Goal: Information Seeking & Learning: Learn about a topic

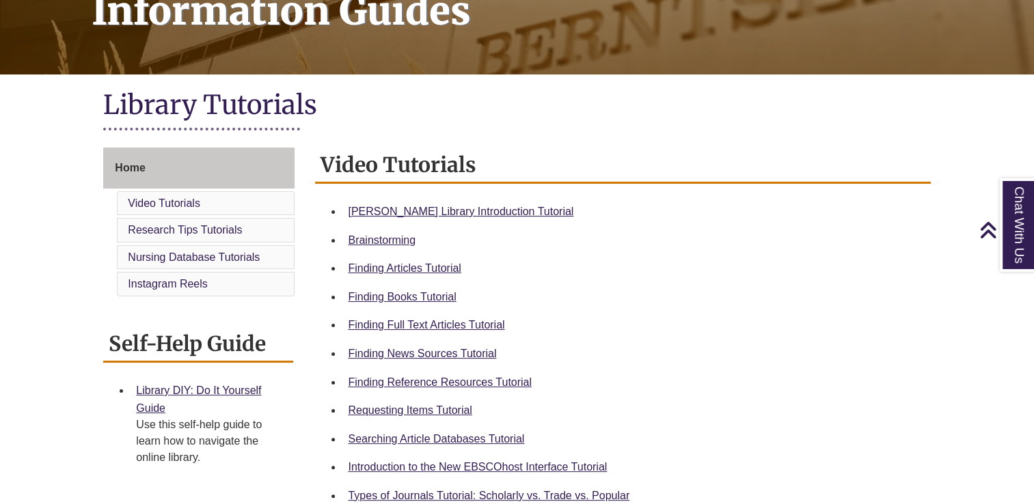
scroll to position [205, 0]
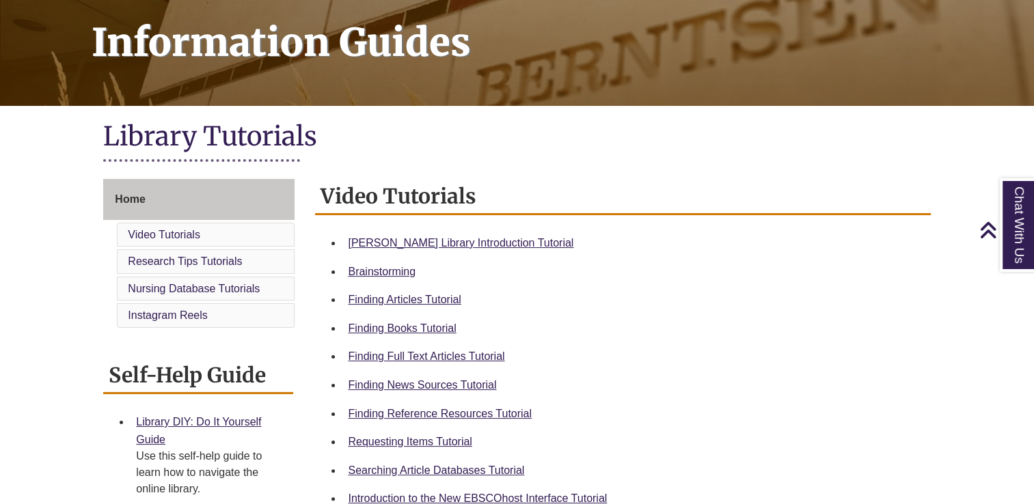
click at [448, 251] on li "[PERSON_NAME] Library Introduction Tutorial" at bounding box center [633, 243] width 582 height 29
click at [445, 238] on link "Berntsen Library Introduction Tutorial" at bounding box center [461, 243] width 226 height 12
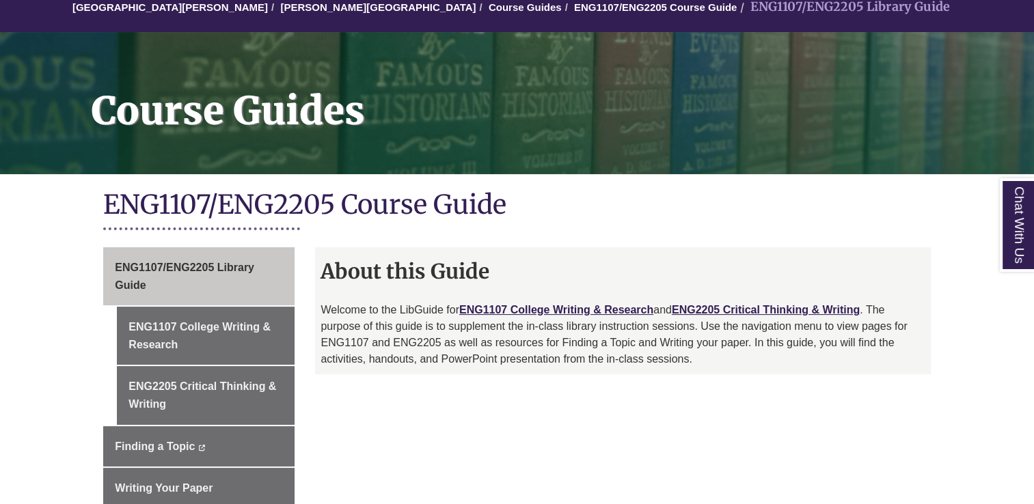
scroll to position [205, 0]
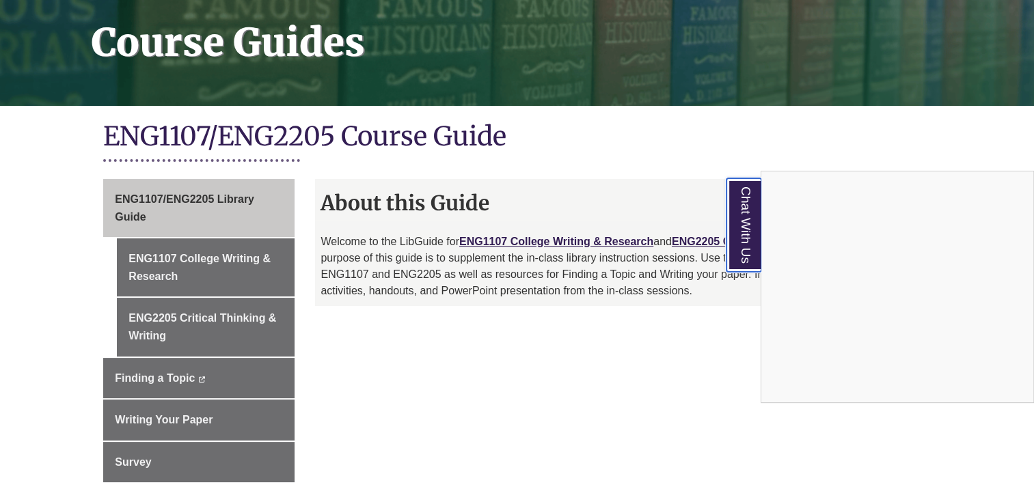
click at [731, 227] on link "Chat With Us" at bounding box center [743, 225] width 35 height 94
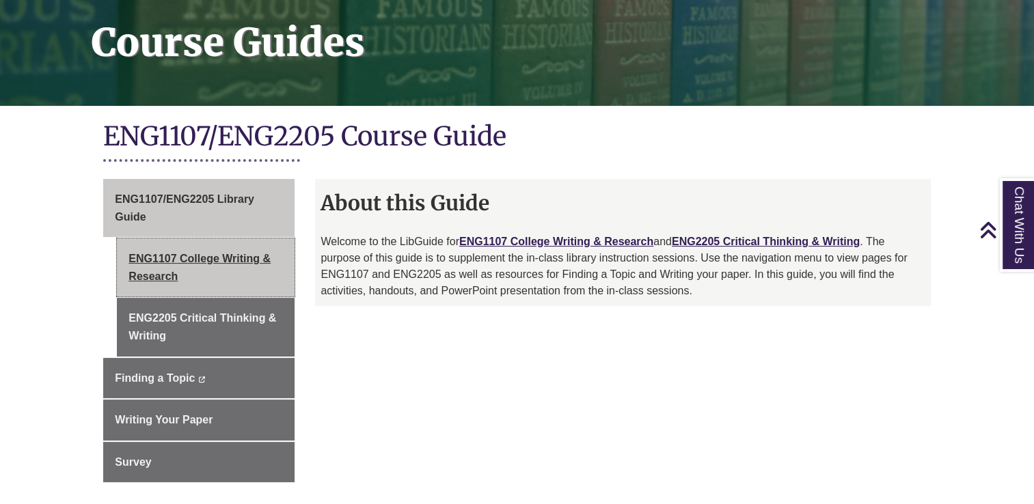
click at [159, 264] on link "ENG1107 College Writing & Research" at bounding box center [206, 267] width 178 height 58
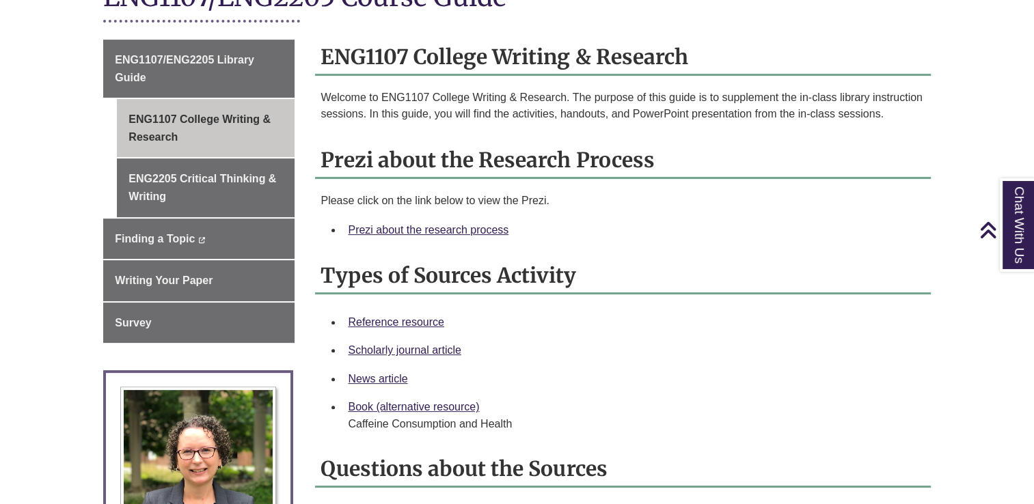
scroll to position [273, 0]
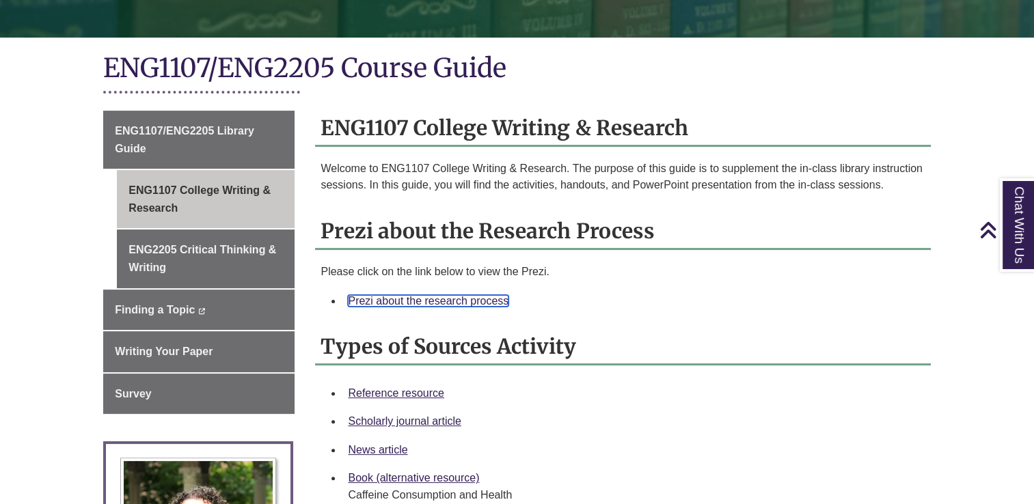
click at [446, 295] on link "Prezi about the research process" at bounding box center [428, 301] width 161 height 12
